Goal: Task Accomplishment & Management: Manage account settings

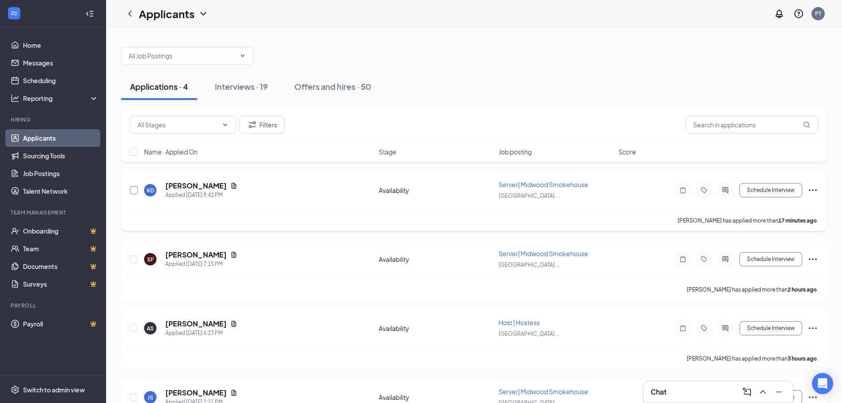
click at [134, 192] on input "checkbox" at bounding box center [134, 190] width 8 height 8
checkbox input "true"
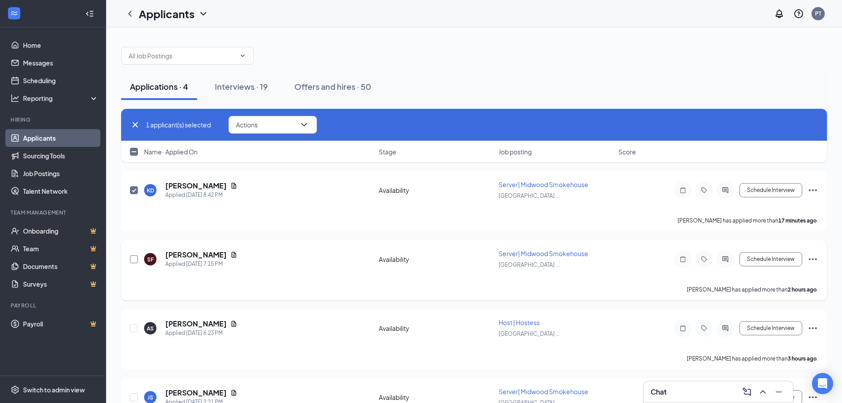
click at [130, 256] on input "checkbox" at bounding box center [134, 259] width 8 height 8
checkbox input "true"
click at [649, 76] on div "Applications · 4 Interviews · 19 Offers and hires · 50" at bounding box center [474, 86] width 706 height 27
